Goal: Find specific page/section: Find specific page/section

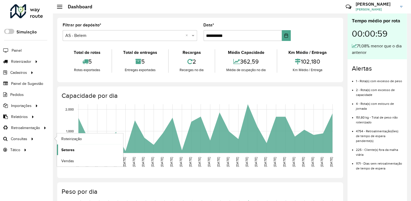
click at [75, 152] on link "Setores" at bounding box center [90, 150] width 66 height 11
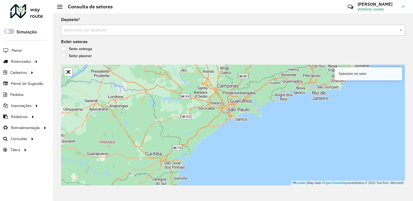
click at [193, 28] on input "text" at bounding box center [227, 30] width 327 height 6
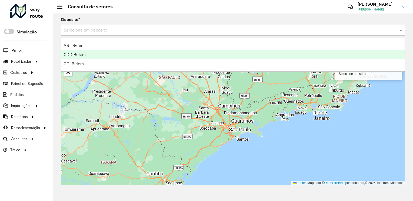
click at [152, 55] on div "CDD Belem" at bounding box center [232, 54] width 343 height 9
